Goal: Find specific page/section: Find specific page/section

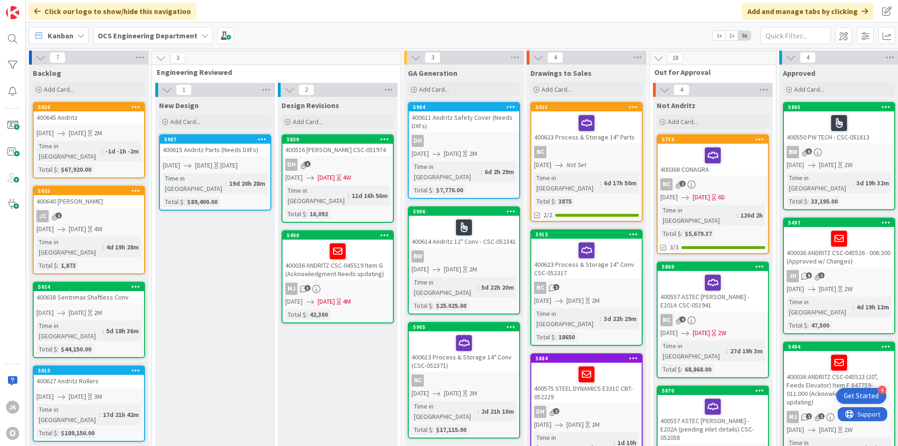
scroll to position [0, 811]
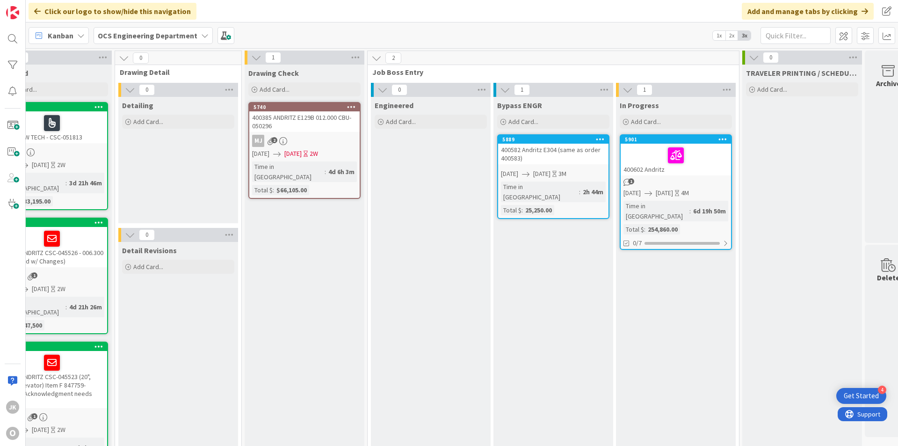
scroll to position [0, 793]
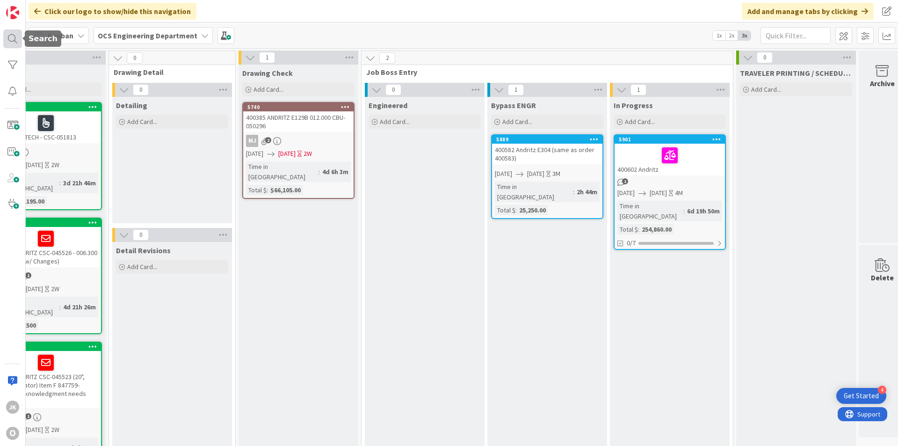
click at [10, 42] on div at bounding box center [12, 38] width 19 height 19
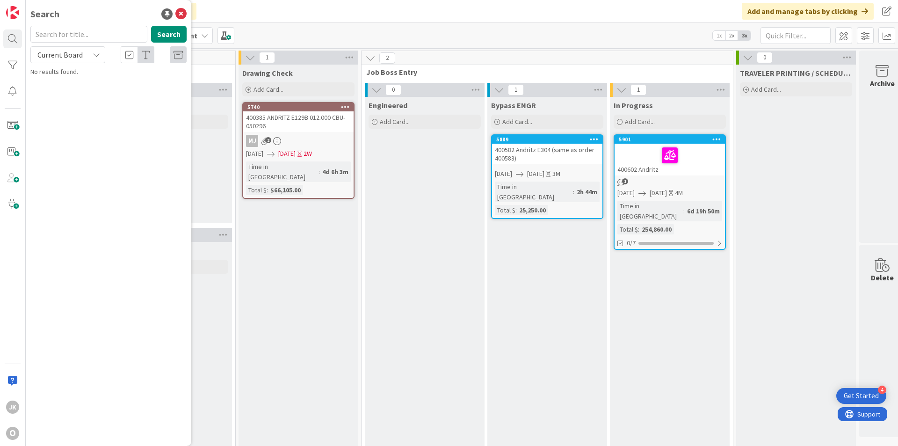
click at [80, 33] on input "text" at bounding box center [88, 34] width 117 height 17
type input "400632"
click at [146, 75] on div "OCS Engineering Department › Not Andritz" at bounding box center [114, 73] width 143 height 8
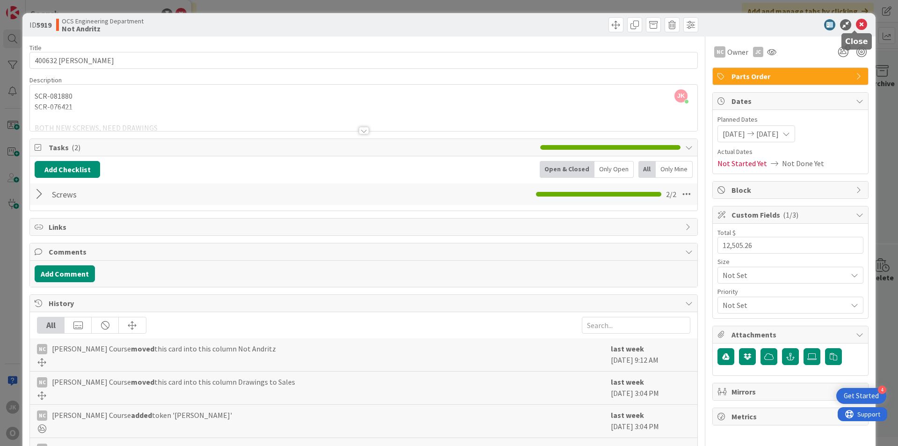
click at [855, 22] on icon at bounding box center [860, 24] width 11 height 11
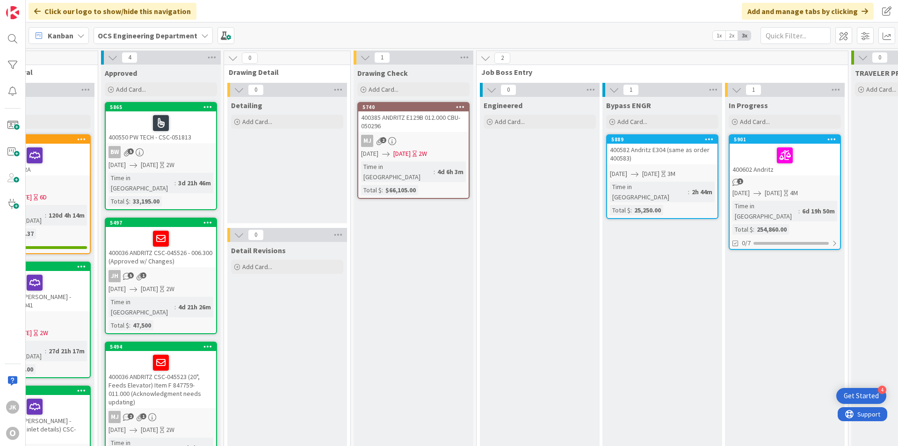
scroll to position [0, 811]
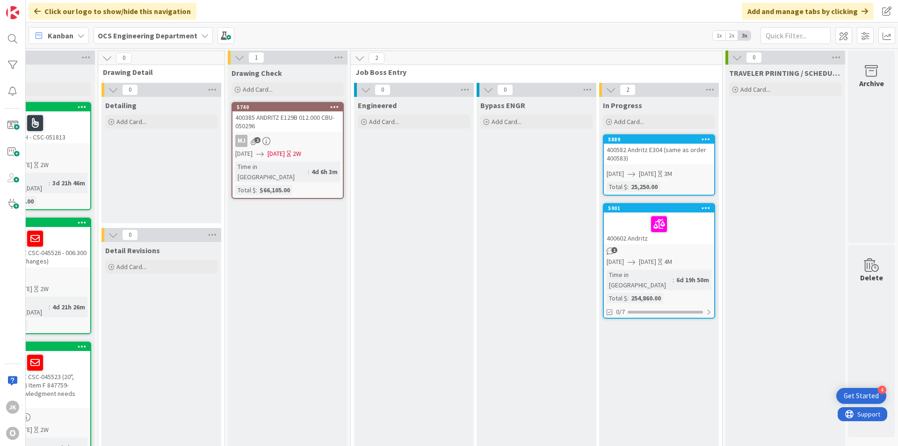
click at [649, 151] on div "400582 Andritz E304 (same as order 400583)" at bounding box center [659, 154] width 110 height 21
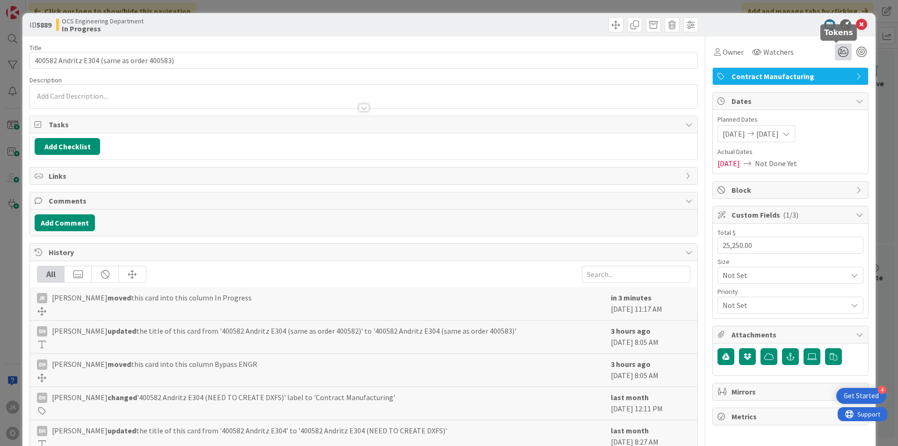
click at [834, 45] on icon at bounding box center [842, 51] width 17 height 17
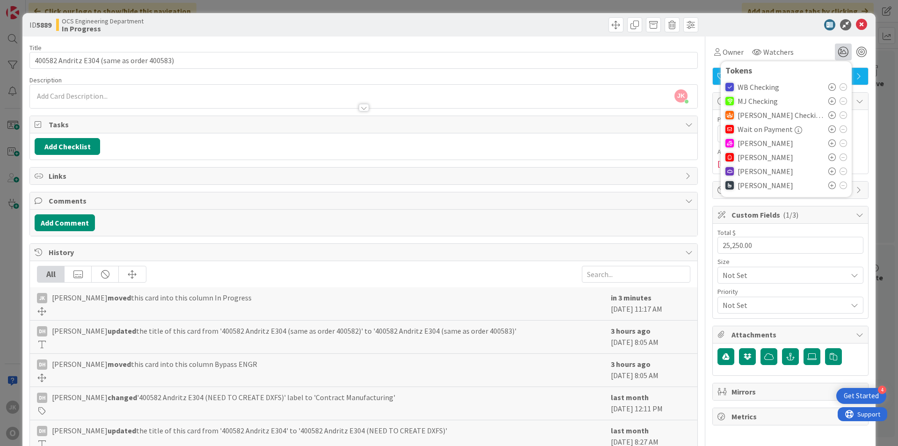
click at [828, 143] on icon at bounding box center [831, 142] width 7 height 7
click at [855, 24] on icon at bounding box center [860, 24] width 11 height 11
